Goal: Information Seeking & Learning: Learn about a topic

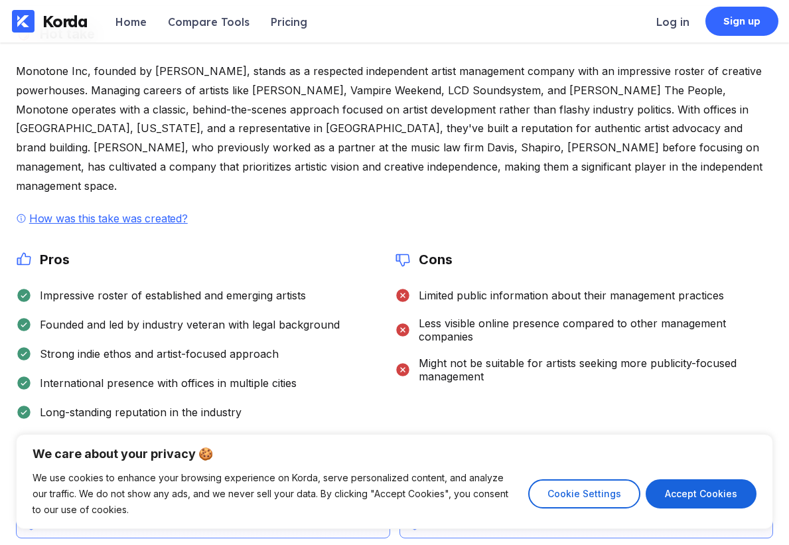
scroll to position [244, 0]
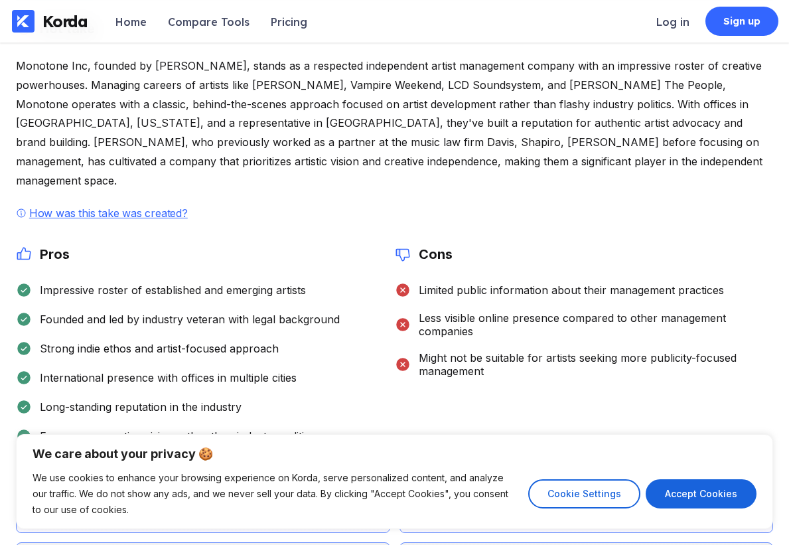
click at [560, 155] on div "Monotone Inc, founded by [PERSON_NAME], stands as a respected independent artis…" at bounding box center [395, 123] width 758 height 134
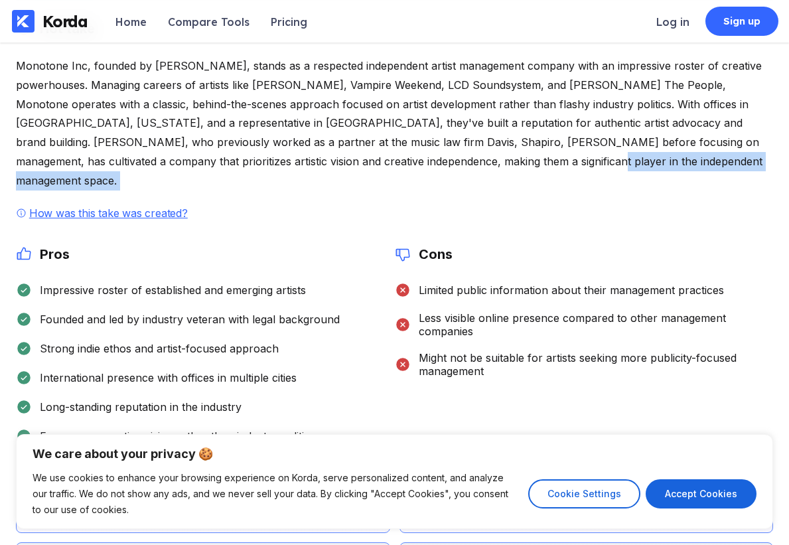
click at [560, 155] on div "Monotone Inc, founded by [PERSON_NAME], stands as a respected independent artis…" at bounding box center [395, 123] width 758 height 134
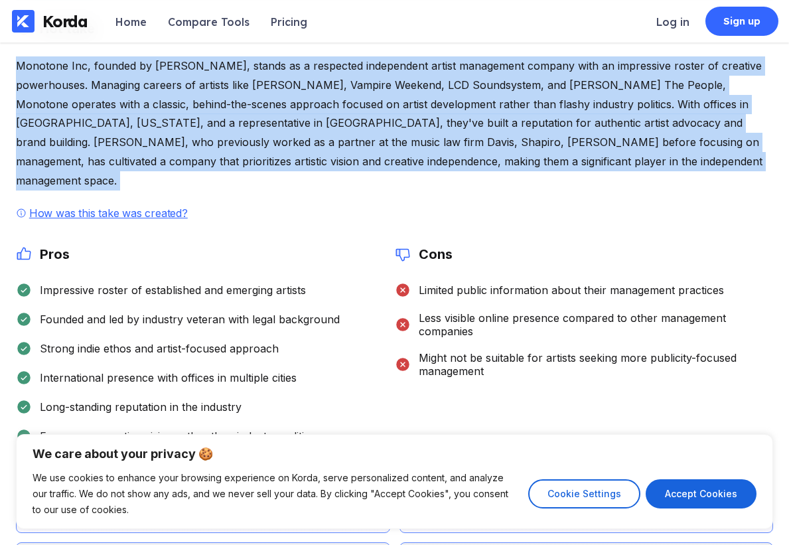
click at [560, 155] on div "Monotone Inc, founded by [PERSON_NAME], stands as a respected independent artis…" at bounding box center [395, 123] width 758 height 134
click at [714, 506] on button "Accept Cookies" at bounding box center [701, 493] width 111 height 29
checkbox input "true"
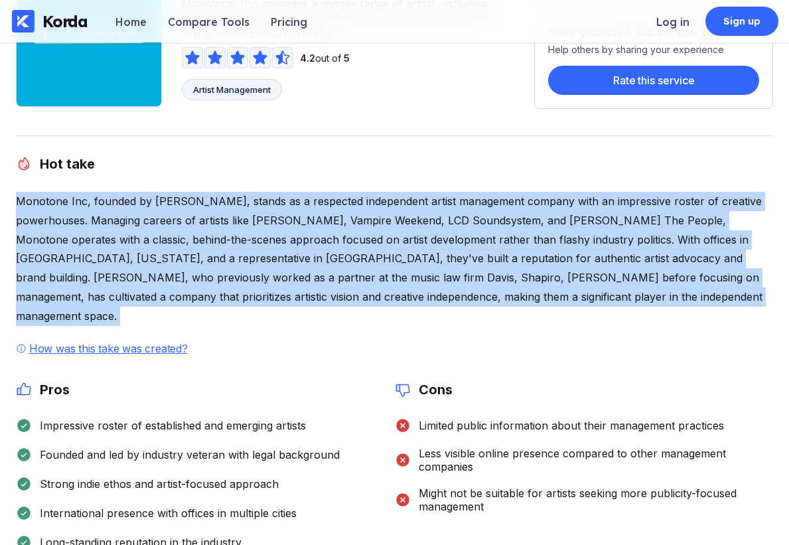
scroll to position [100, 0]
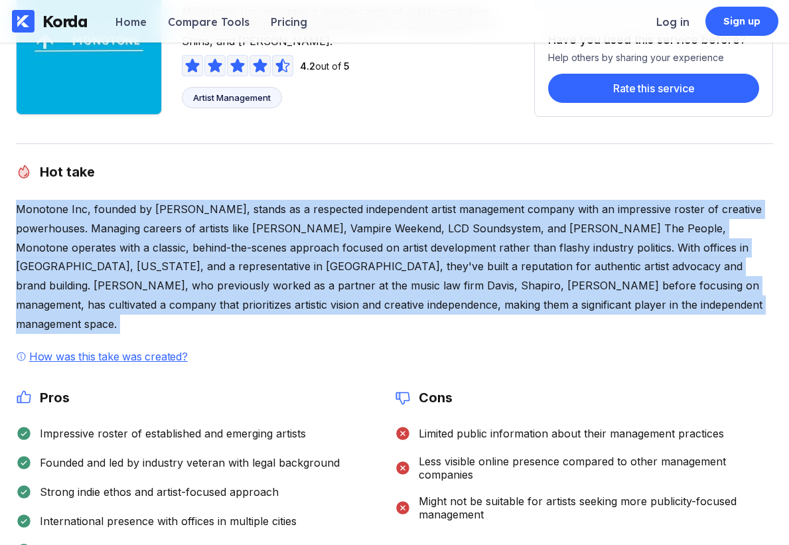
click at [231, 240] on div "Monotone Inc, founded by [PERSON_NAME], stands as a respected independent artis…" at bounding box center [395, 267] width 758 height 134
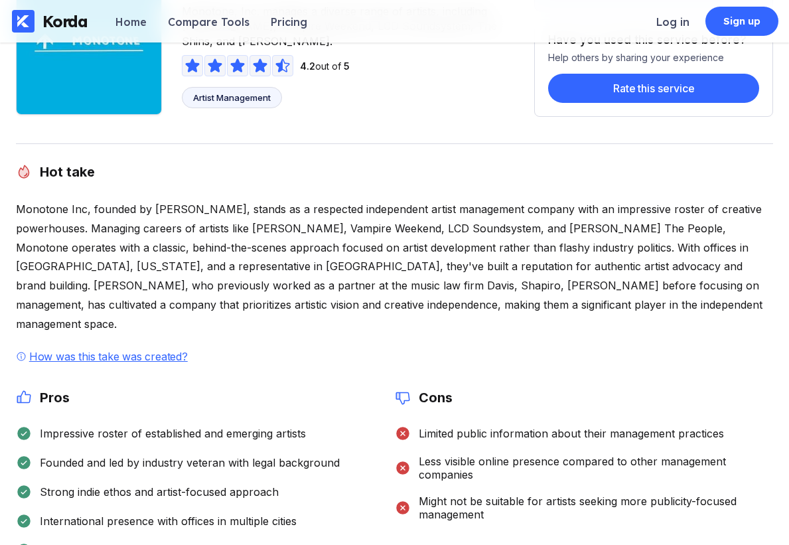
click at [238, 248] on div "Monotone Inc, founded by [PERSON_NAME], stands as a respected independent artis…" at bounding box center [395, 267] width 758 height 134
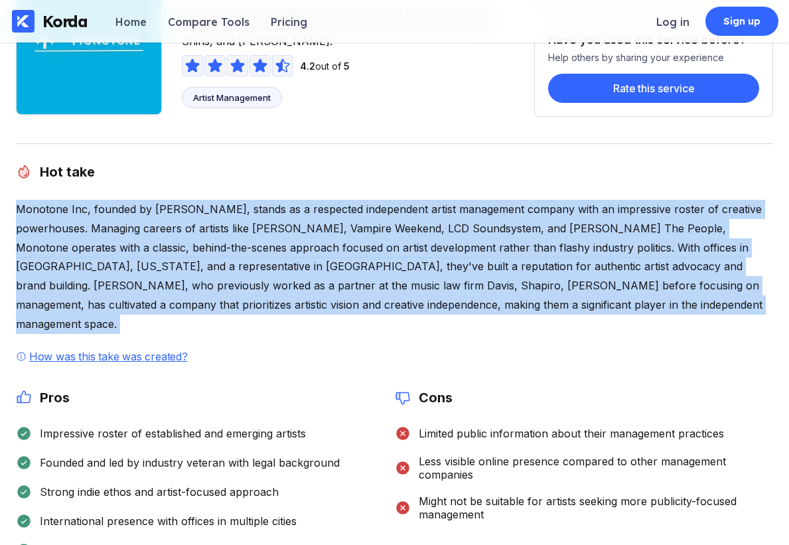
click at [238, 248] on div "Monotone Inc, founded by [PERSON_NAME], stands as a respected independent artis…" at bounding box center [395, 267] width 758 height 134
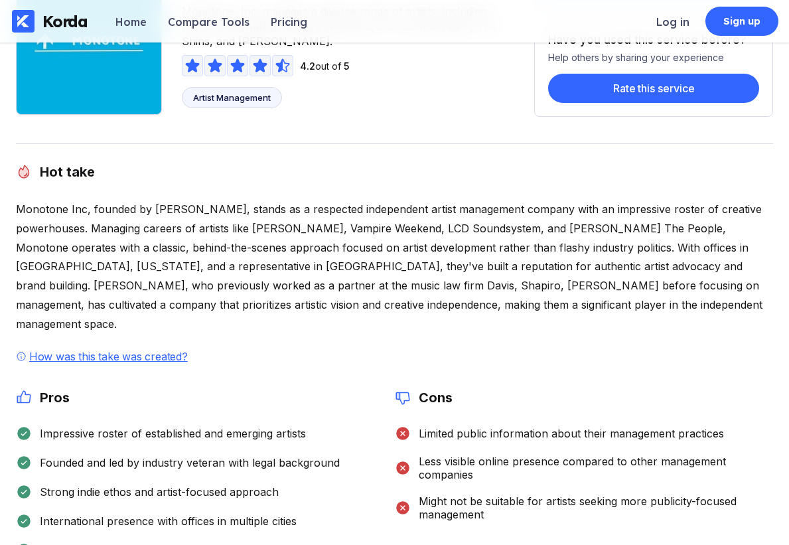
click at [244, 254] on div "Monotone Inc, founded by [PERSON_NAME], stands as a respected independent artis…" at bounding box center [395, 267] width 758 height 134
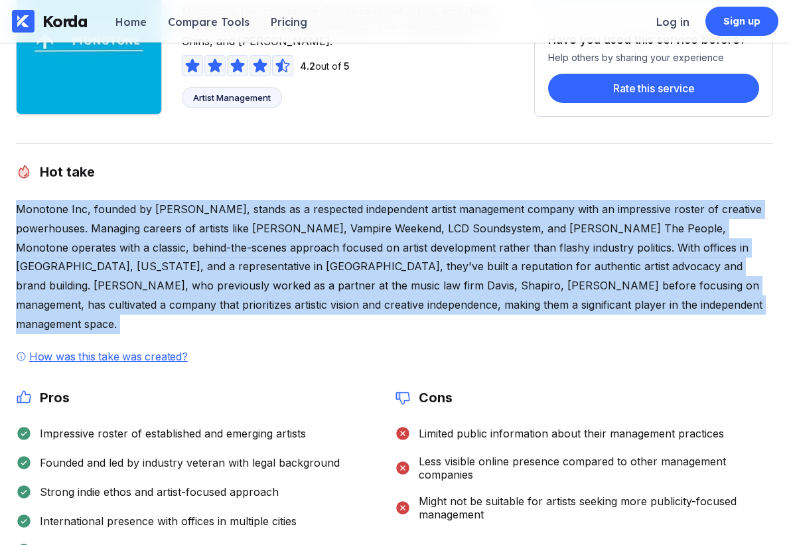
click at [244, 254] on div "Monotone Inc, founded by [PERSON_NAME], stands as a respected independent artis…" at bounding box center [395, 267] width 758 height 134
